Goal: Task Accomplishment & Management: Manage account settings

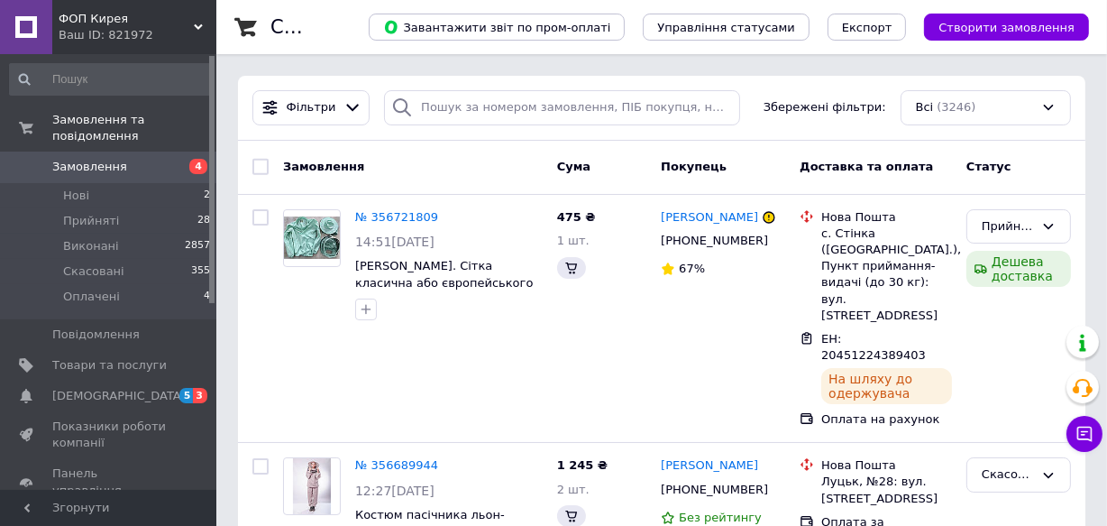
click at [96, 159] on span "Замовлення" at bounding box center [89, 167] width 75 height 16
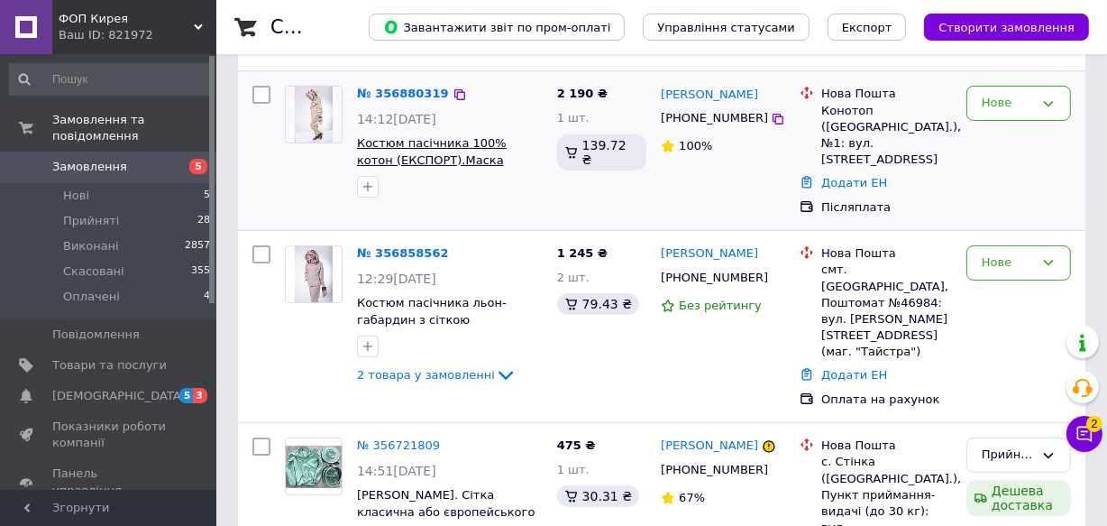
scroll to position [327, 0]
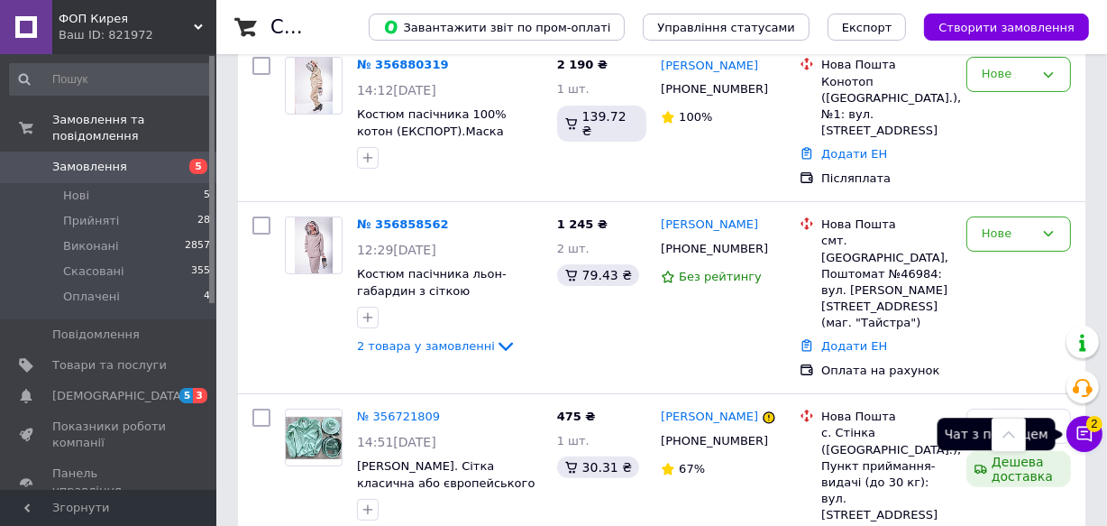
click at [1086, 429] on icon at bounding box center [1085, 434] width 18 height 18
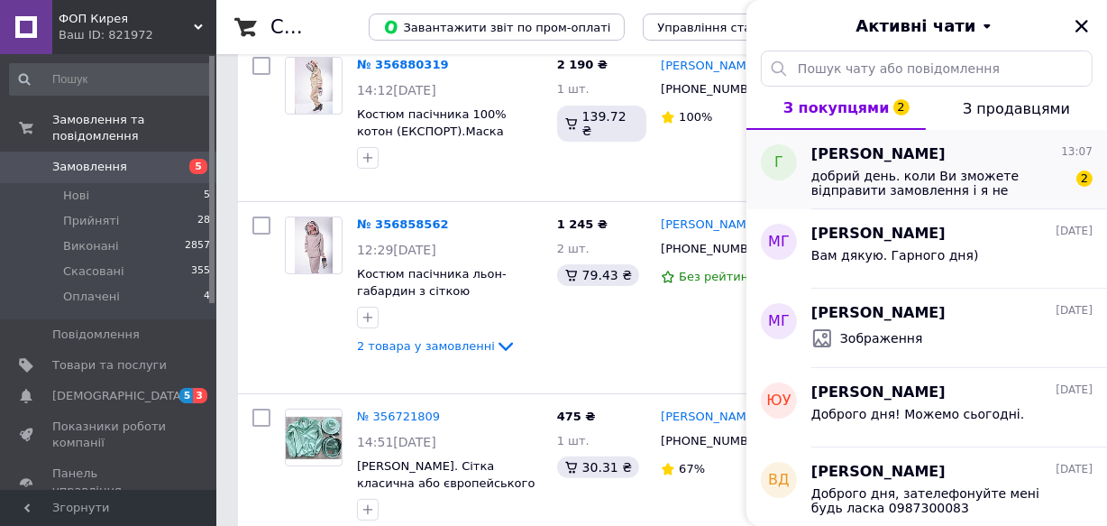
click at [930, 186] on span "добрий день. коли Ви зможете відправити замовлення і я не зрозуміла як з оплато…" at bounding box center [939, 183] width 256 height 29
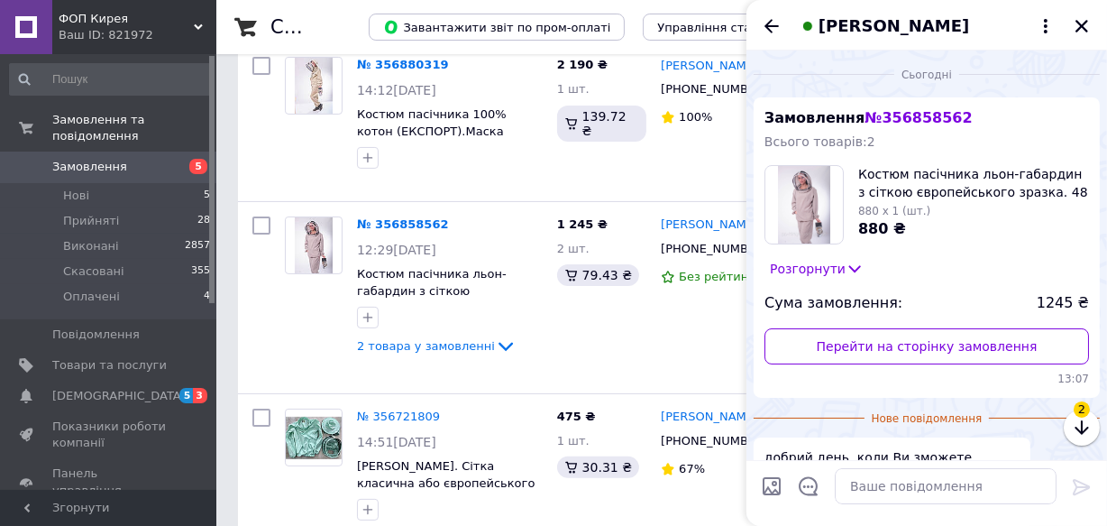
scroll to position [128, 0]
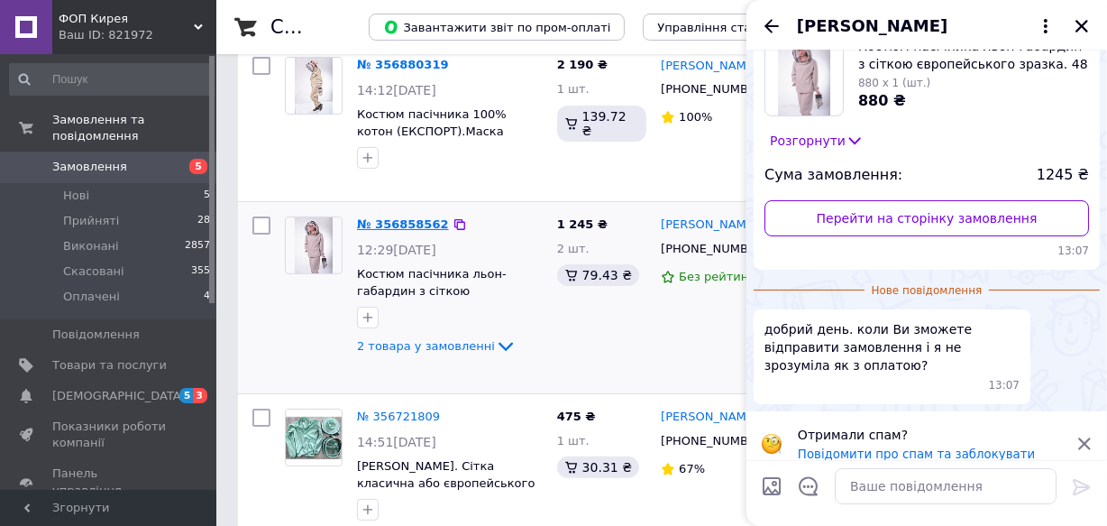
click at [402, 217] on link "№ 356858562" at bounding box center [403, 224] width 92 height 14
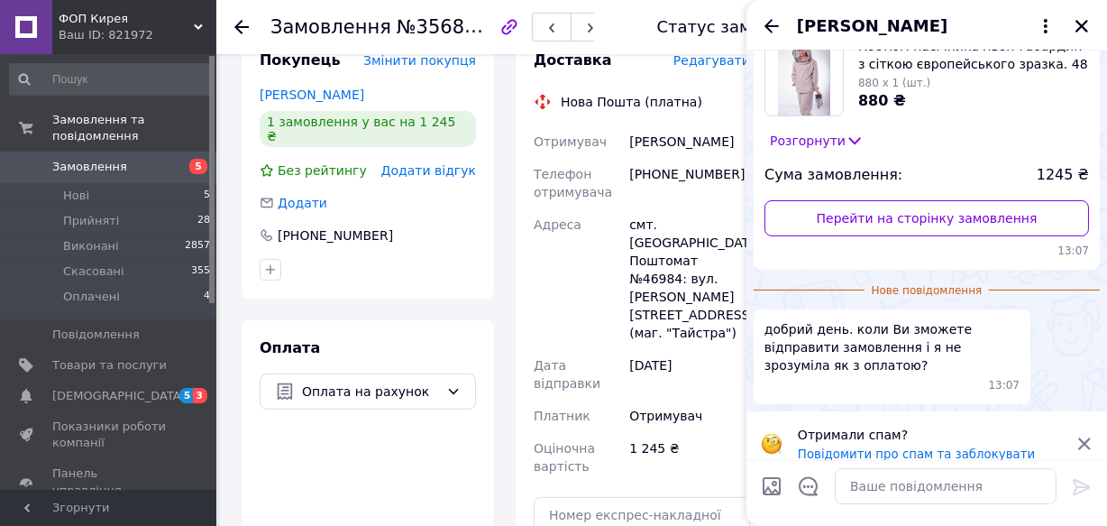
scroll to position [573, 0]
click at [877, 490] on textarea at bounding box center [946, 486] width 222 height 36
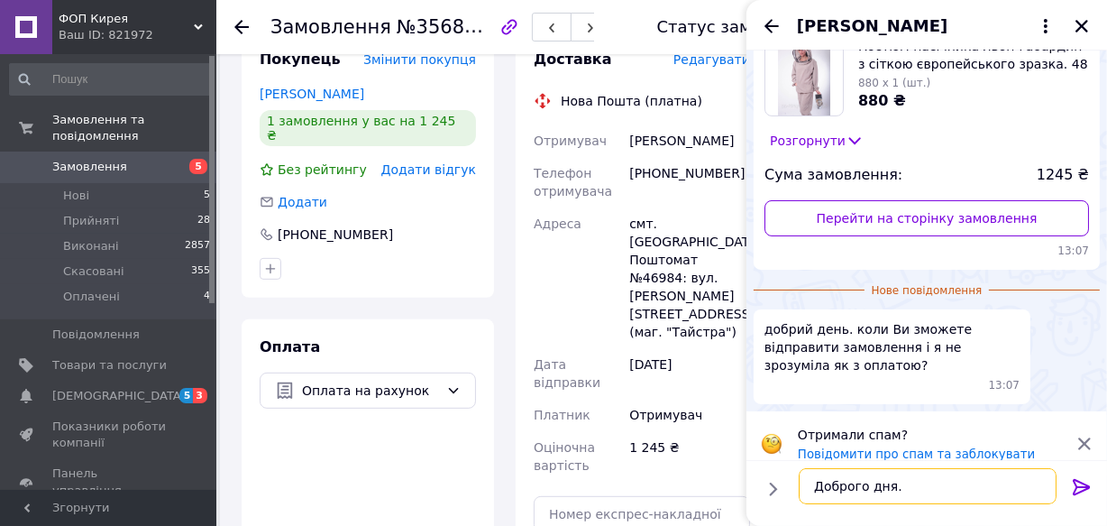
type textarea "Доброго дня."
click at [1082, 482] on icon at bounding box center [1081, 487] width 17 height 16
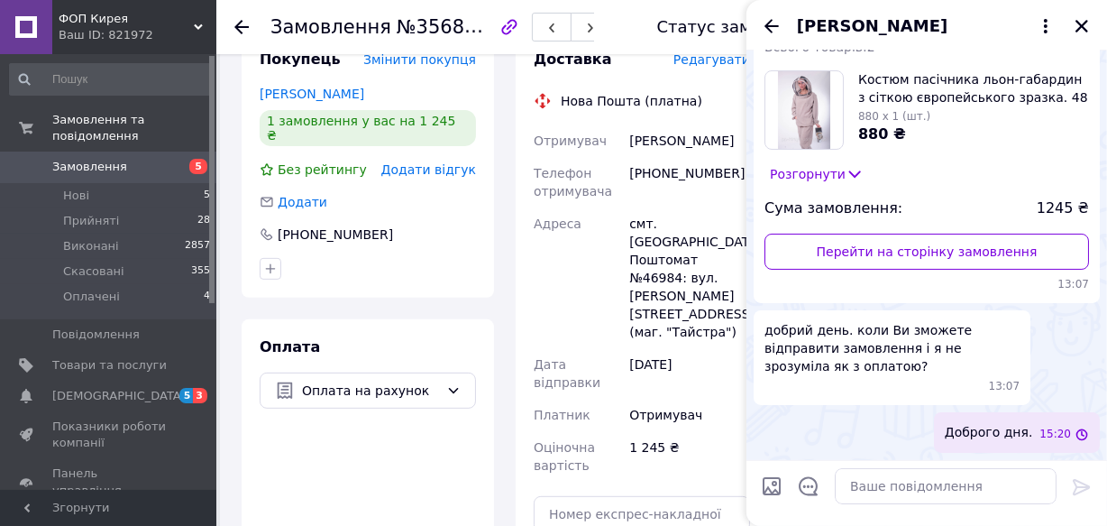
scroll to position [77, 0]
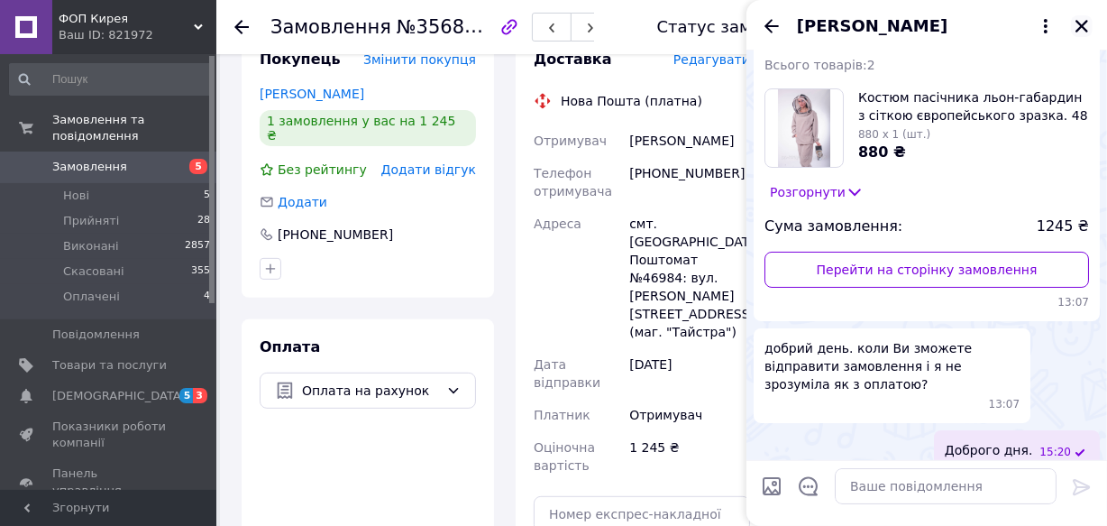
click at [1080, 24] on icon "Закрити" at bounding box center [1082, 26] width 13 height 13
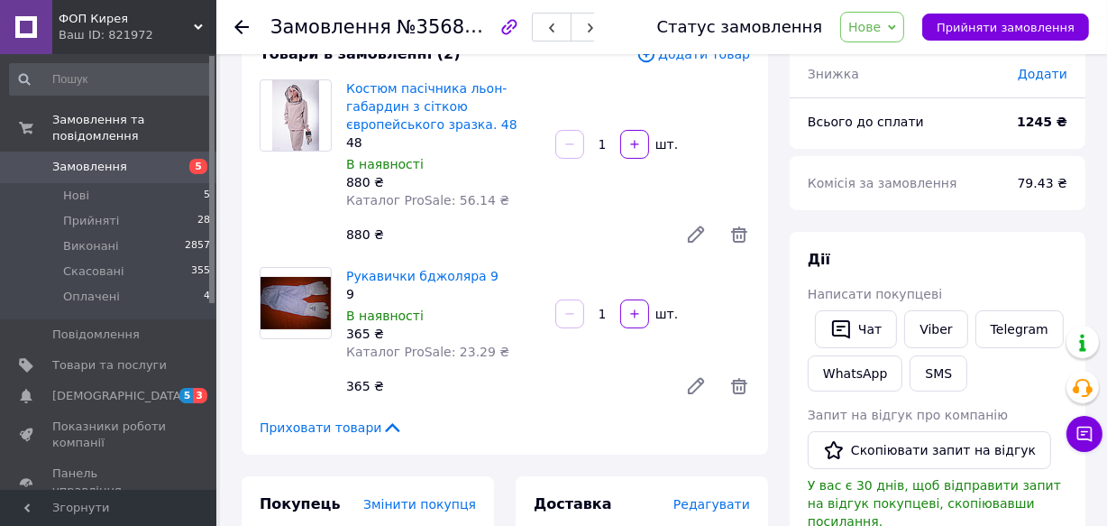
scroll to position [81, 0]
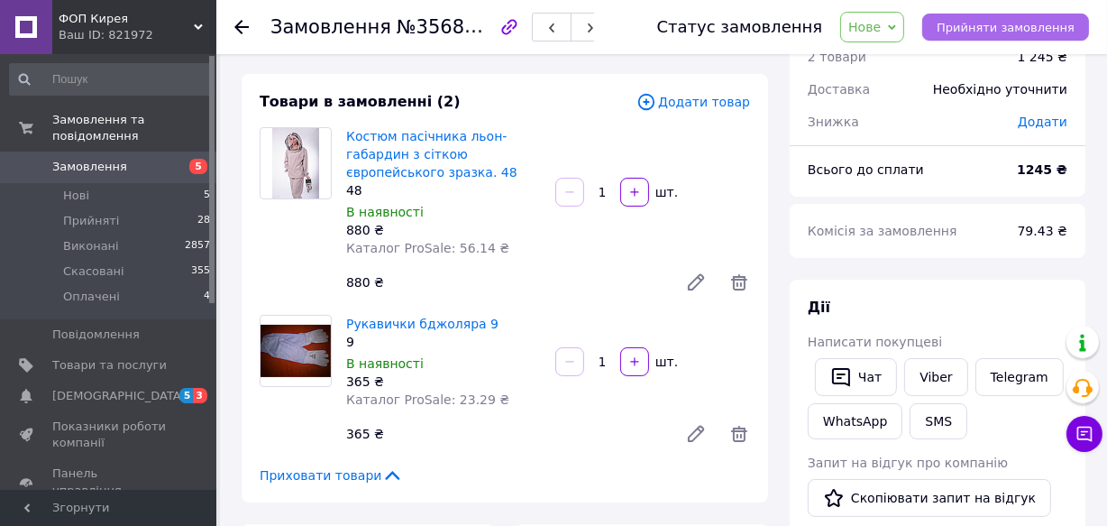
click at [985, 23] on span "Прийняти замовлення" at bounding box center [1006, 28] width 138 height 14
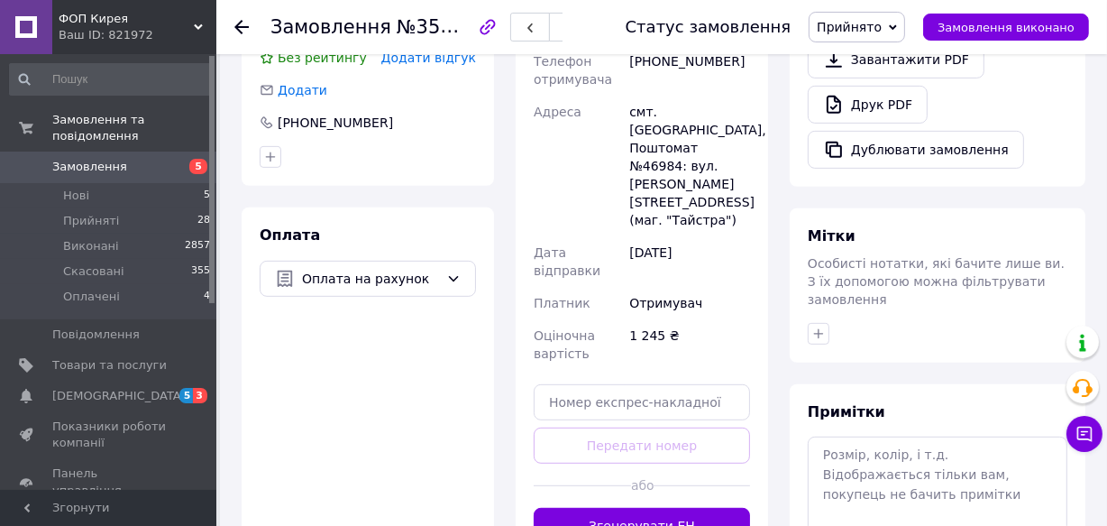
scroll to position [738, 0]
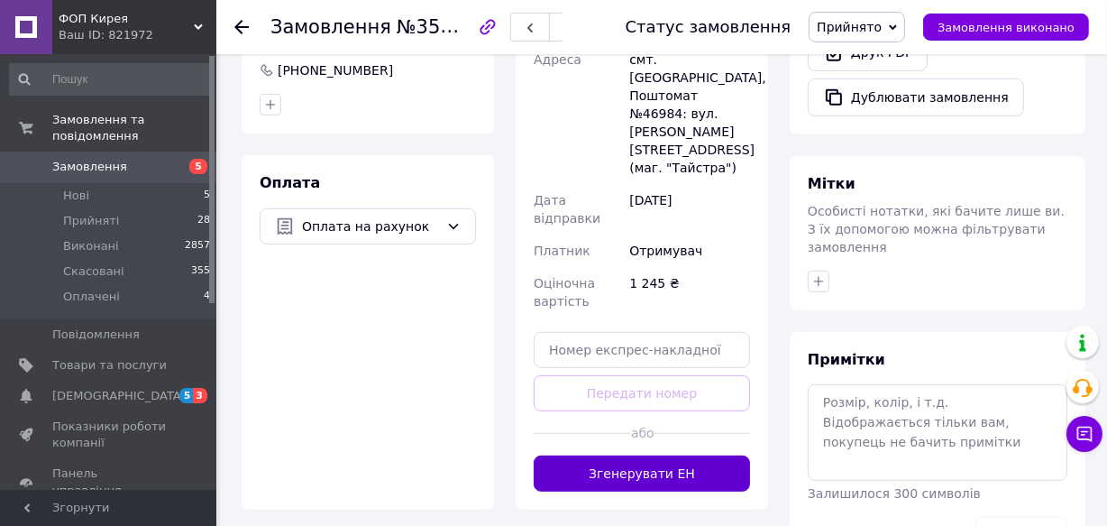
click at [662, 455] on button "Згенерувати ЕН" at bounding box center [642, 473] width 216 height 36
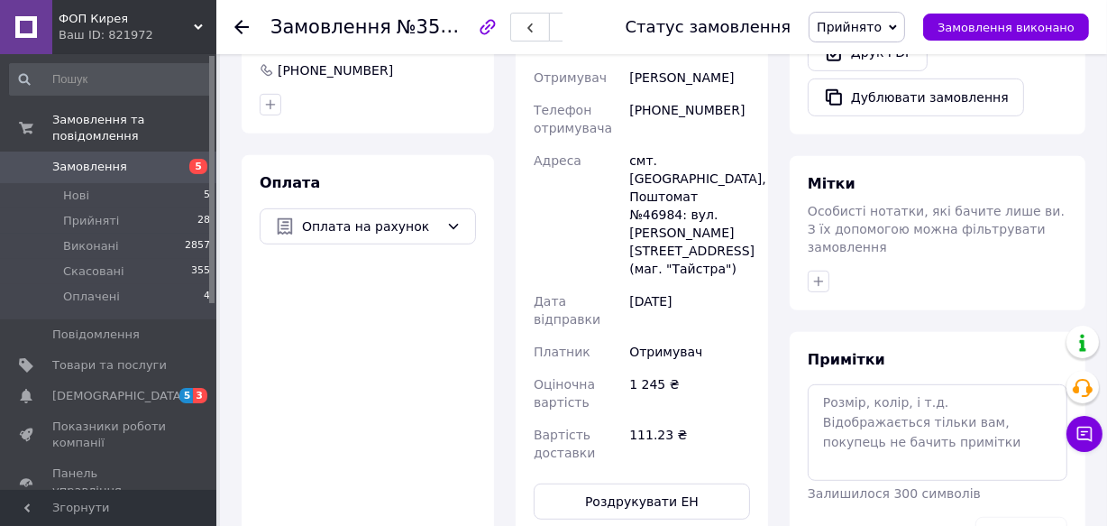
click at [98, 159] on span "Замовлення" at bounding box center [89, 167] width 75 height 16
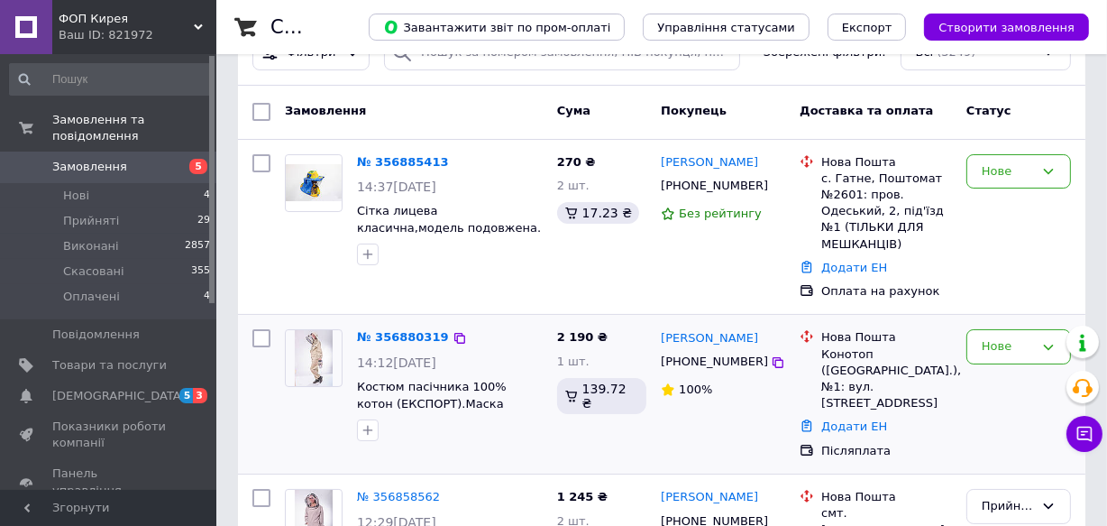
scroll to position [81, 0]
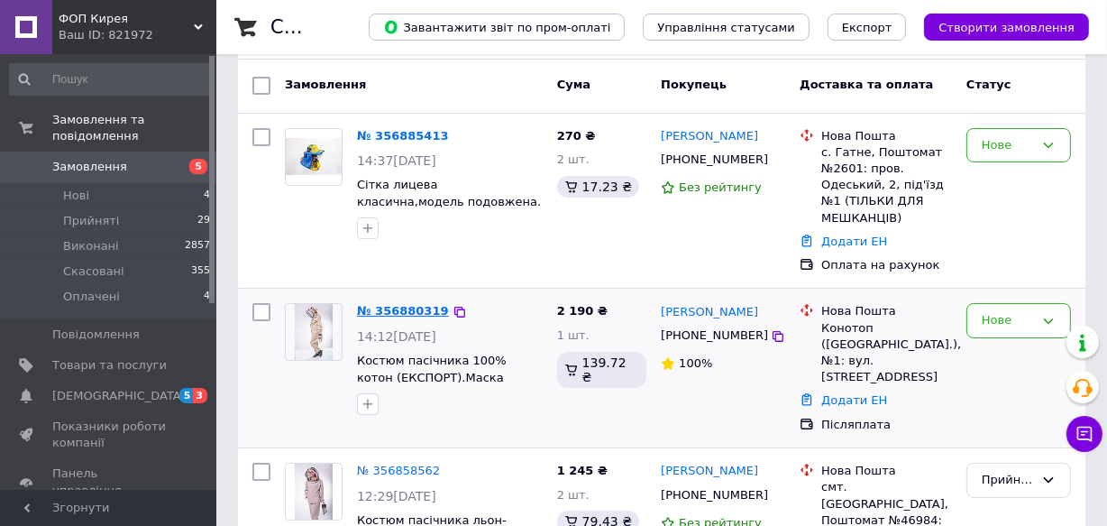
click at [402, 311] on link "№ 356880319" at bounding box center [403, 311] width 92 height 14
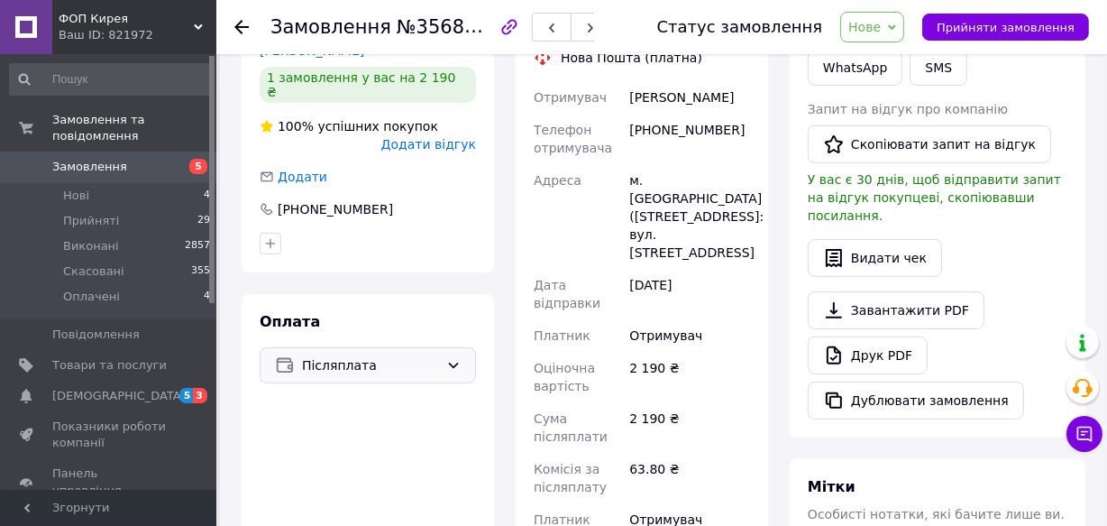
scroll to position [409, 0]
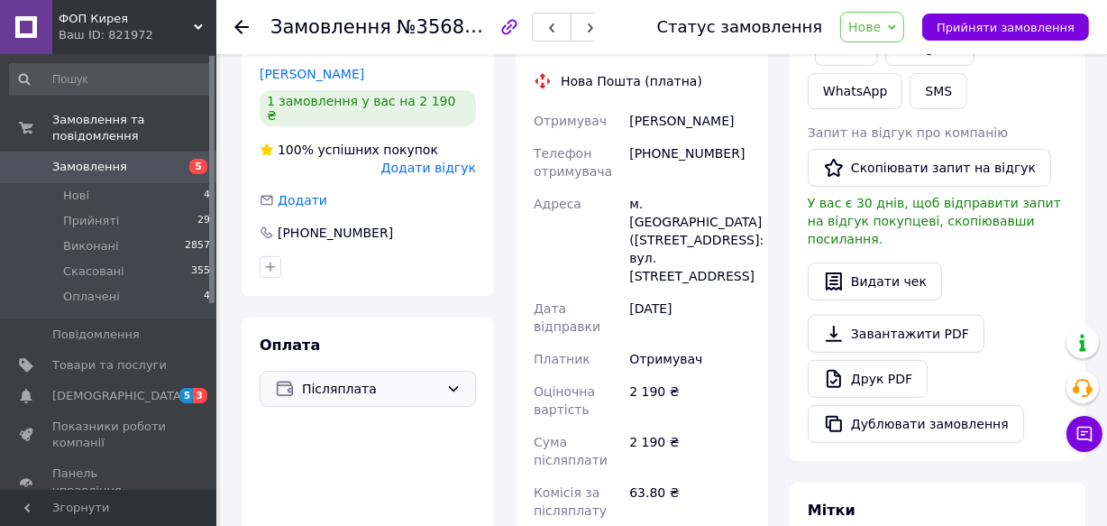
click at [433, 379] on span "Післяплата" at bounding box center [370, 389] width 137 height 20
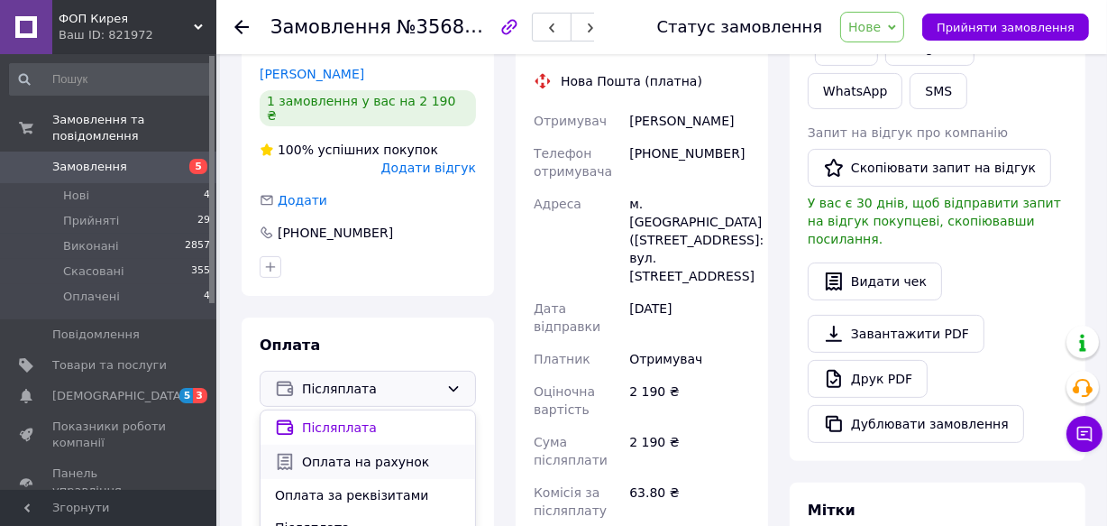
click at [355, 453] on span "Оплата на рахунок" at bounding box center [381, 462] width 159 height 18
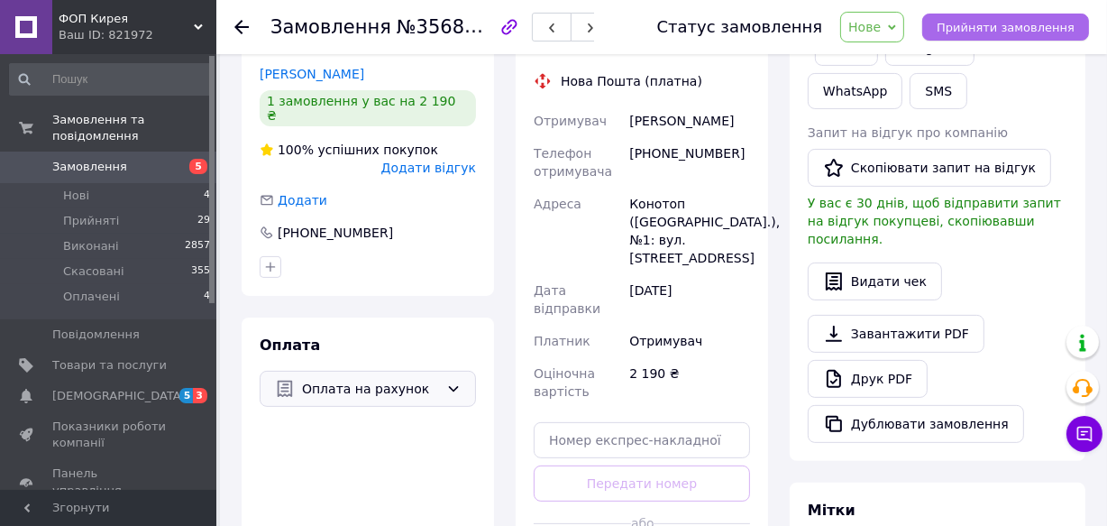
click at [990, 26] on span "Прийняти замовлення" at bounding box center [1006, 28] width 138 height 14
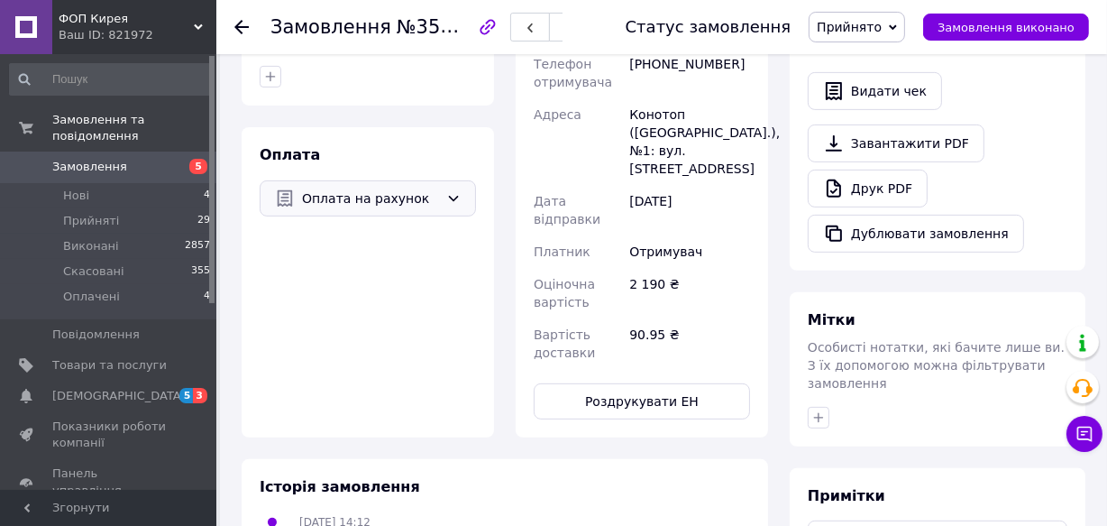
scroll to position [573, 0]
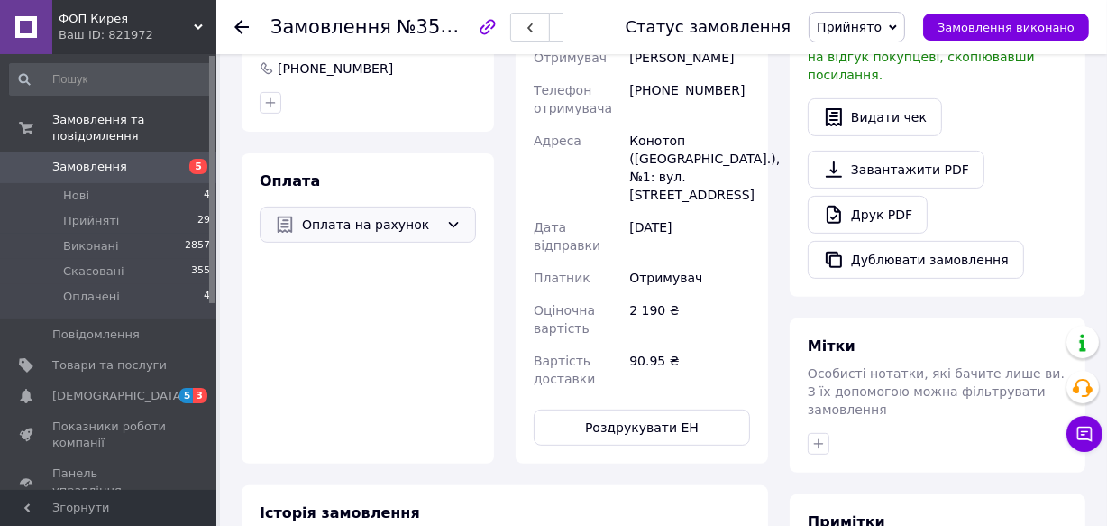
click at [129, 159] on span "Замовлення" at bounding box center [109, 167] width 115 height 16
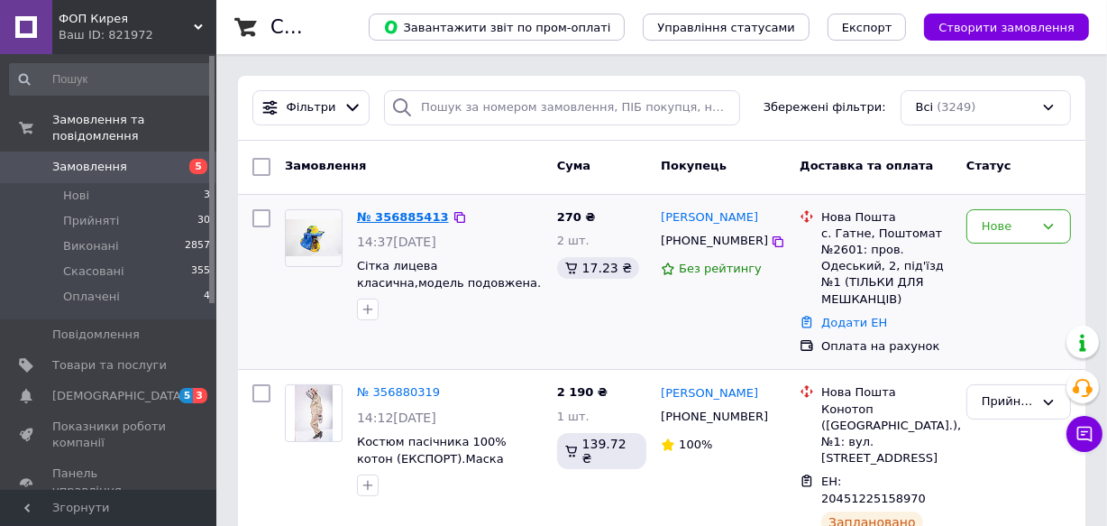
click at [408, 215] on link "№ 356885413" at bounding box center [403, 217] width 92 height 14
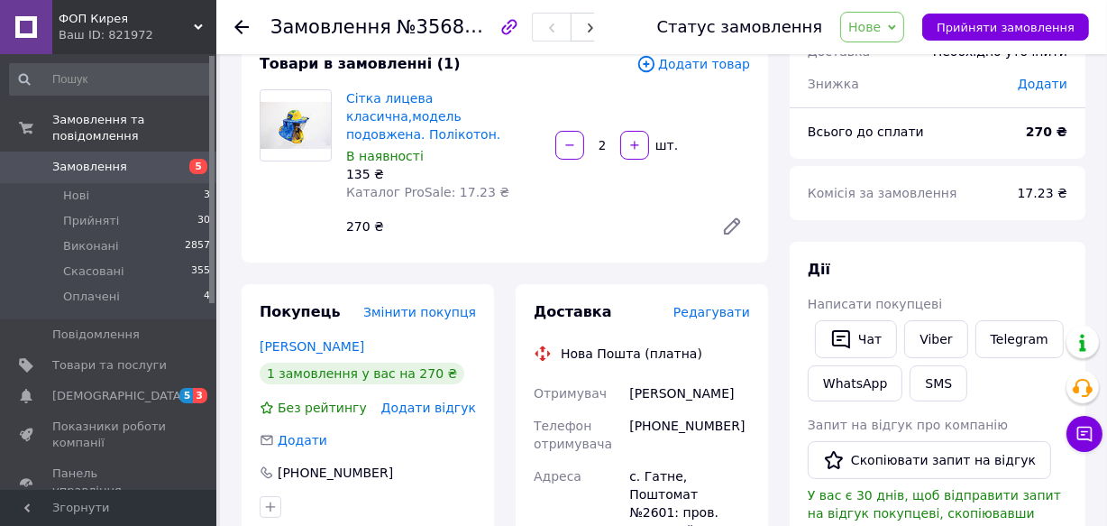
scroll to position [81, 0]
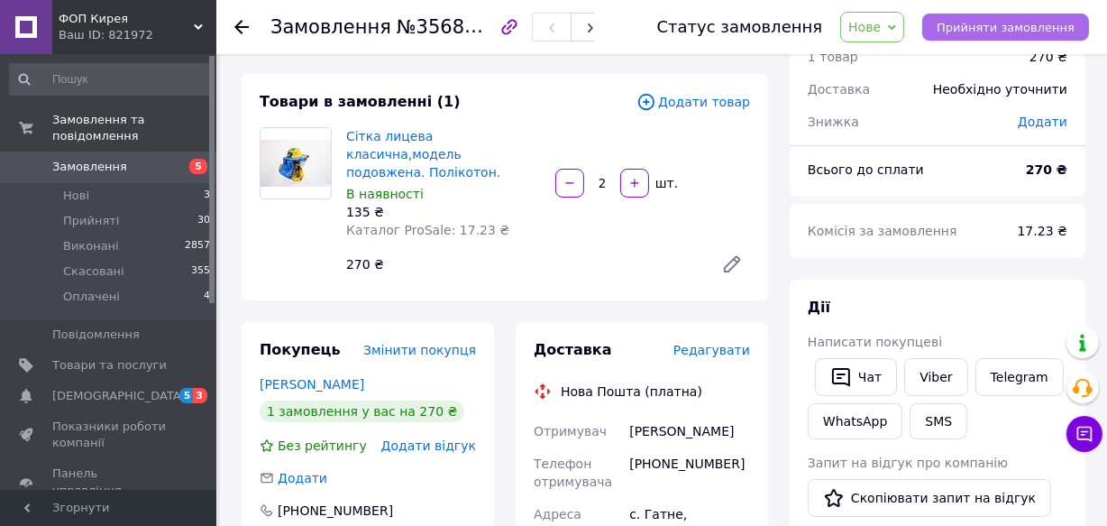
click at [991, 26] on span "Прийняти замовлення" at bounding box center [1006, 28] width 138 height 14
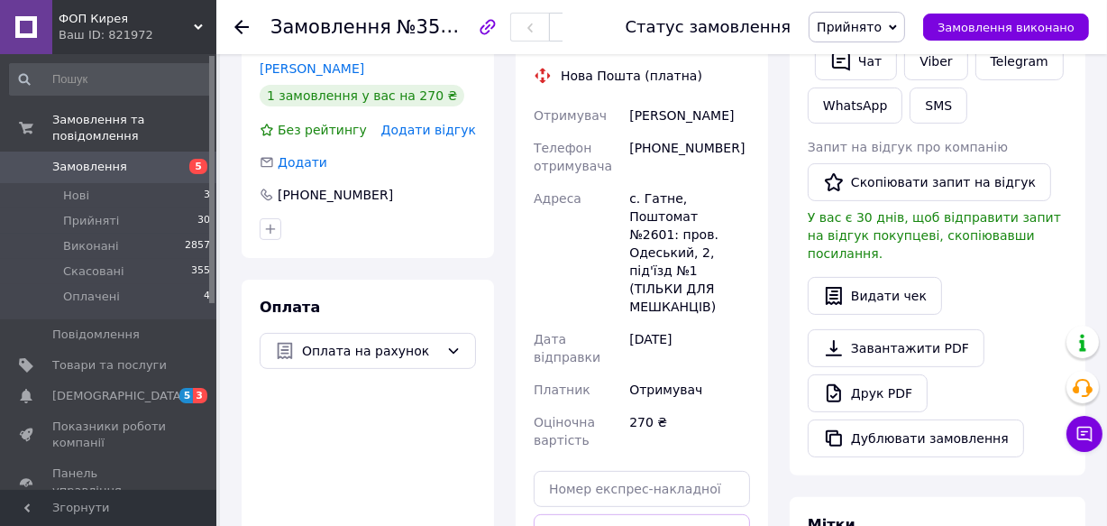
scroll to position [491, 0]
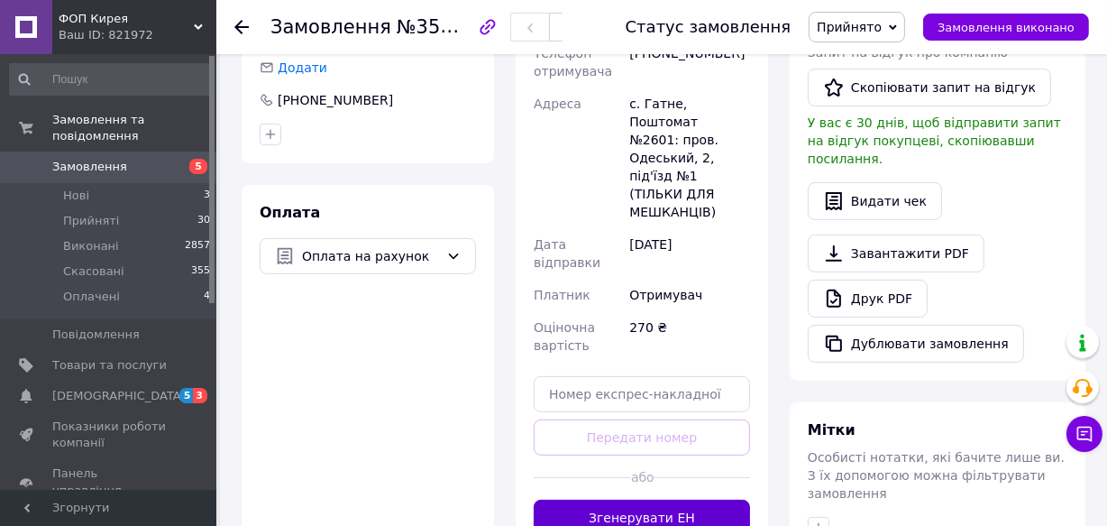
click at [657, 499] on button "Згенерувати ЕН" at bounding box center [642, 517] width 216 height 36
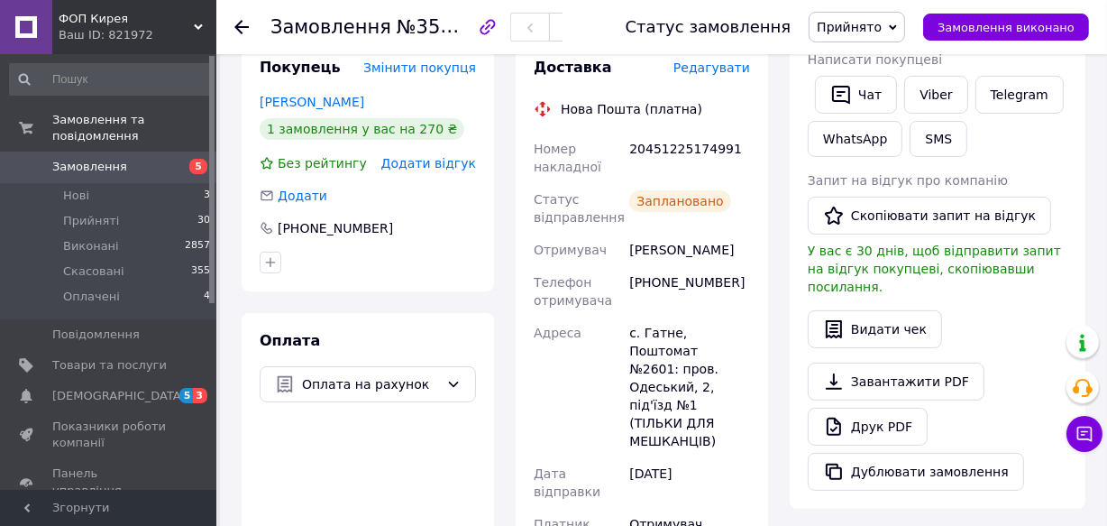
scroll to position [327, 0]
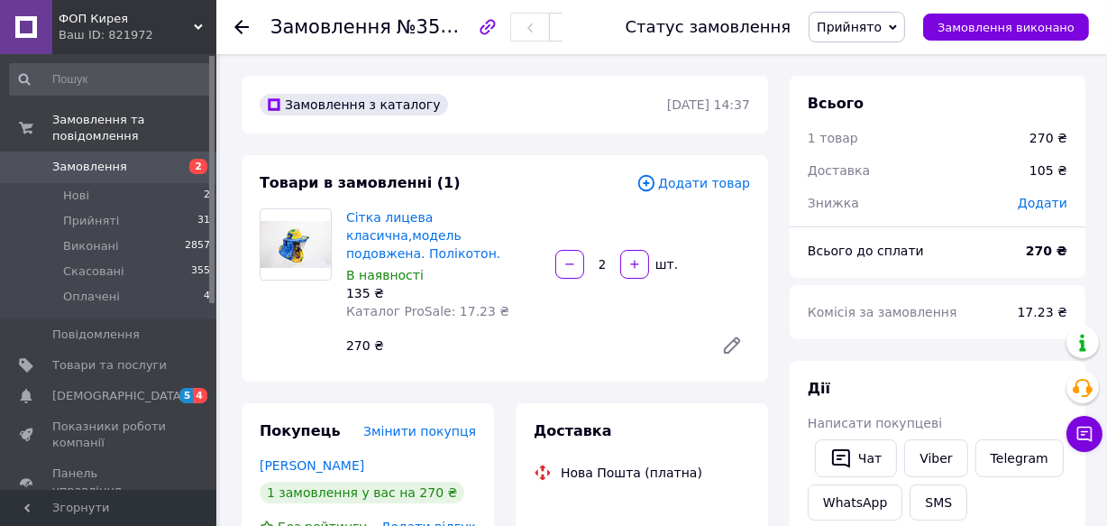
scroll to position [327, 0]
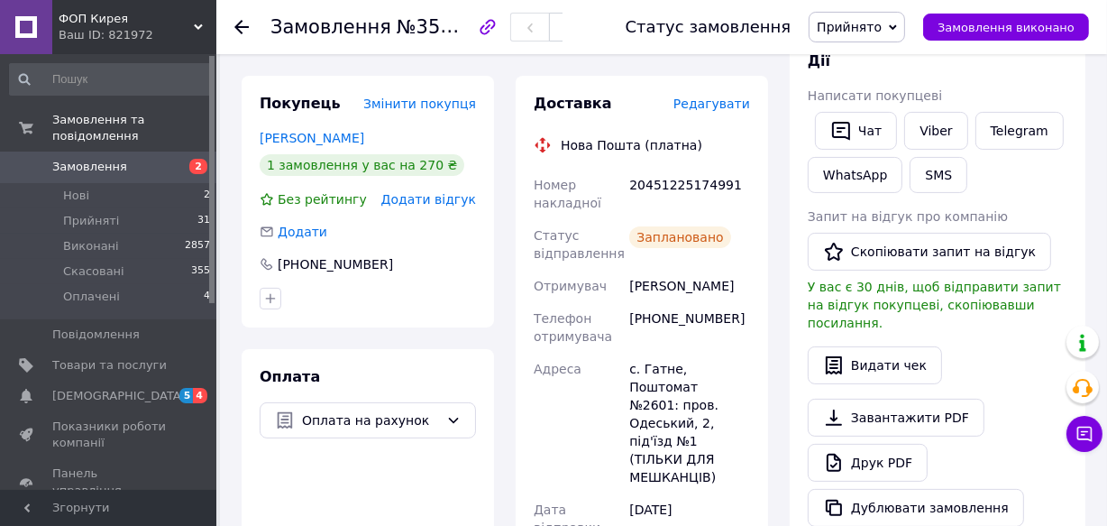
click at [134, 159] on span "Замовлення" at bounding box center [109, 167] width 115 height 16
